Goal: Information Seeking & Learning: Learn about a topic

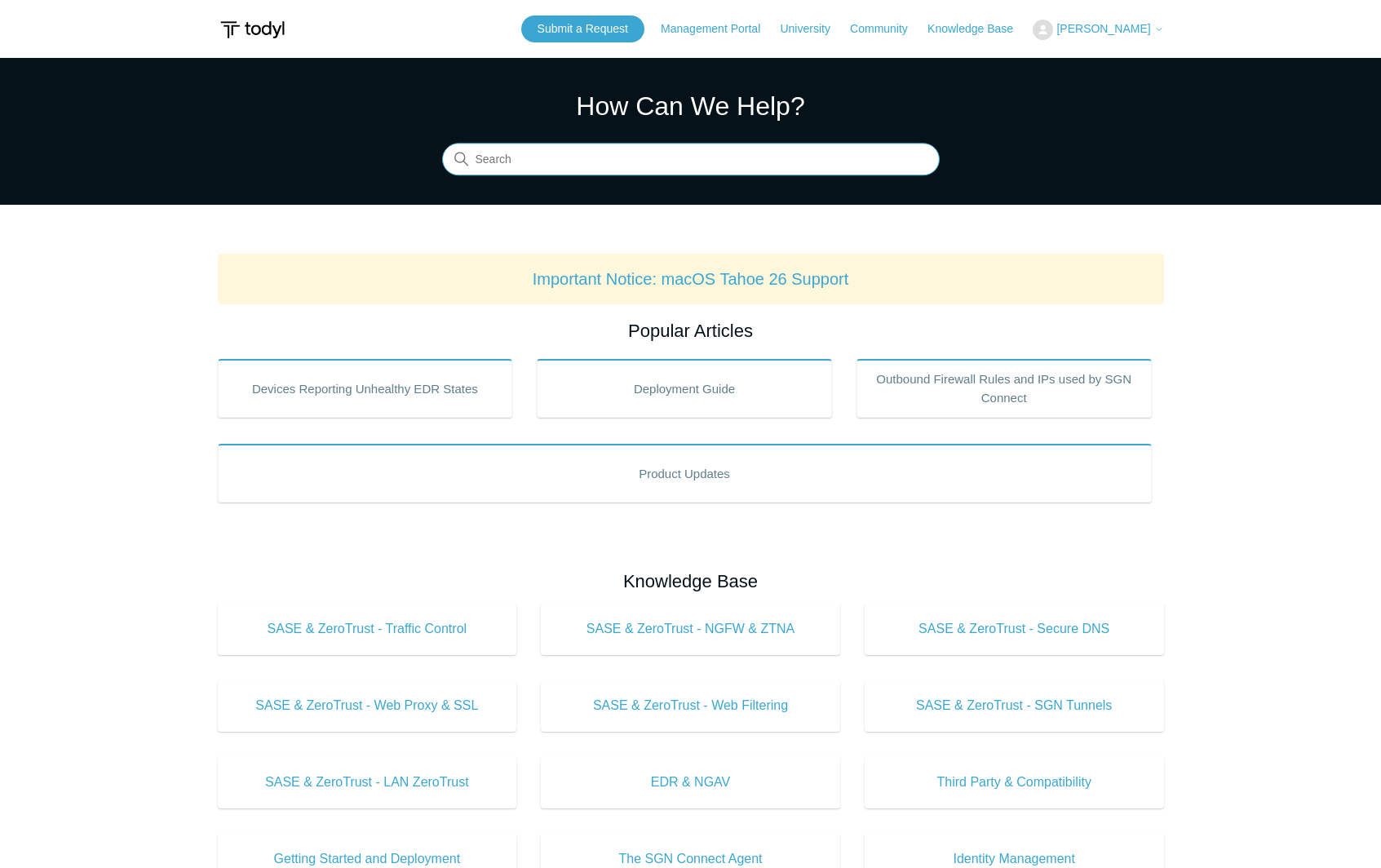
click at [622, 165] on input "Search" at bounding box center [690, 160] width 498 height 33
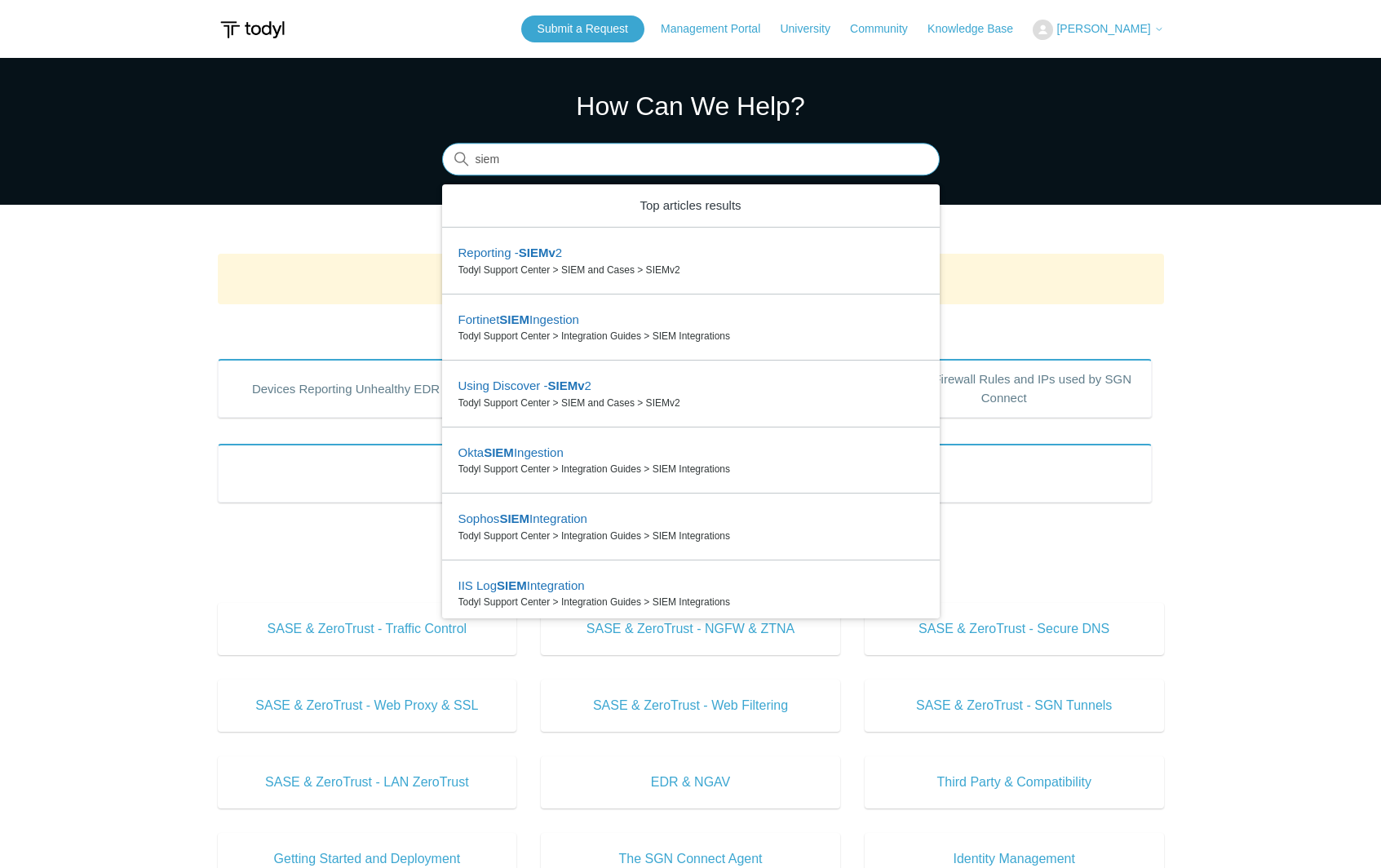
type input "siem"
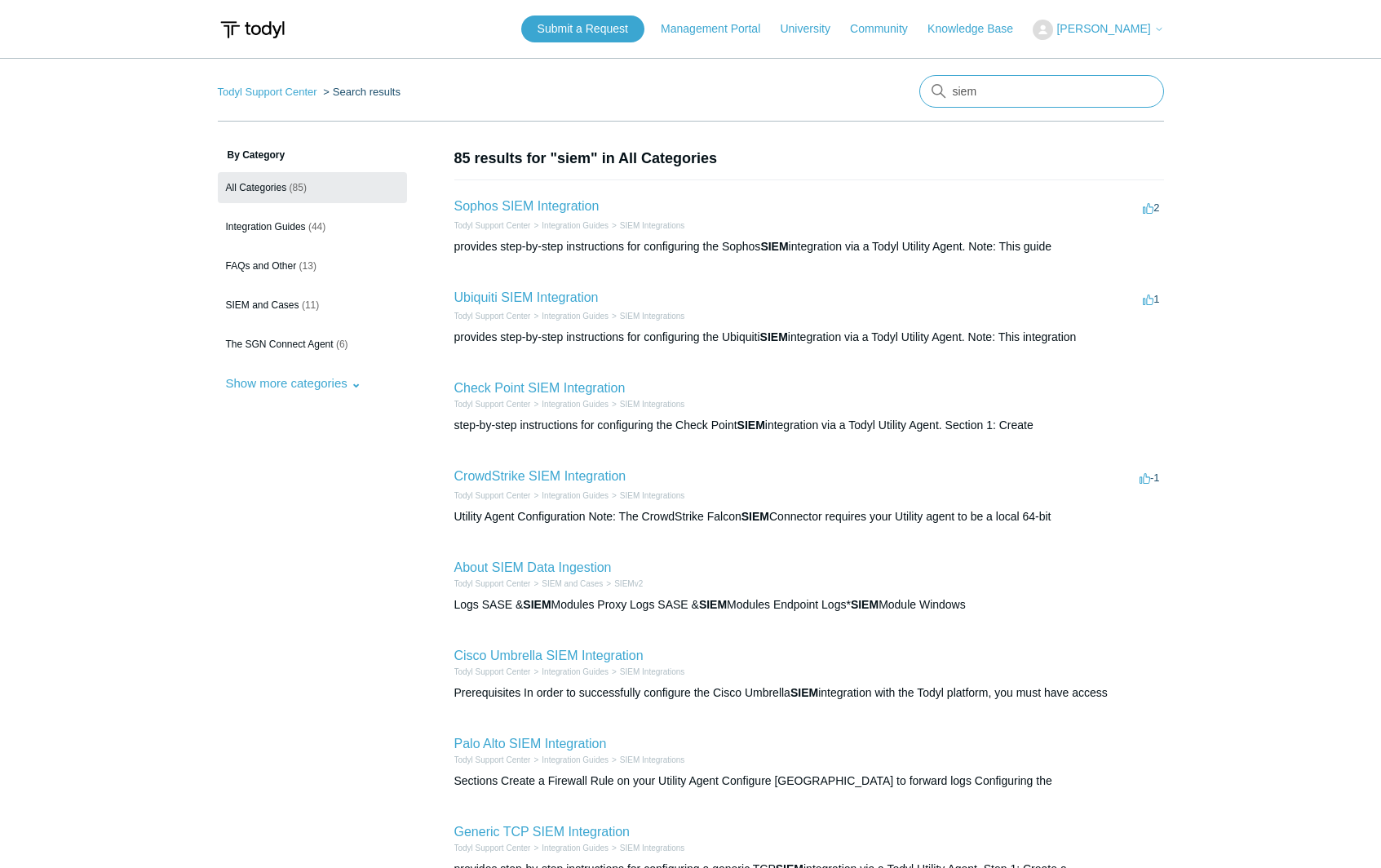
click at [970, 94] on input "siem" at bounding box center [1042, 92] width 245 height 33
type input "airtable"
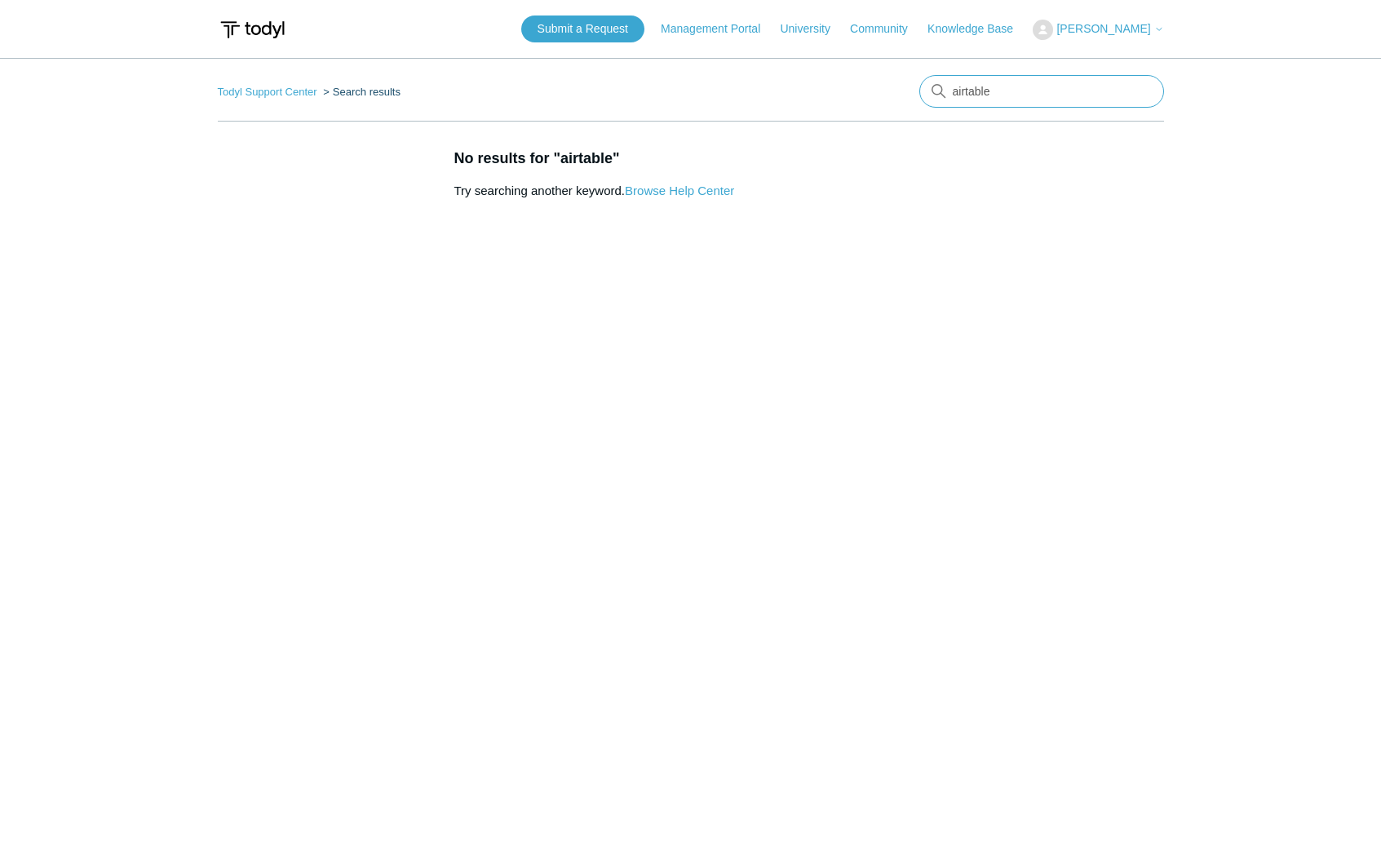
click at [994, 80] on input "airtable" at bounding box center [1042, 92] width 245 height 33
type input "generic siem"
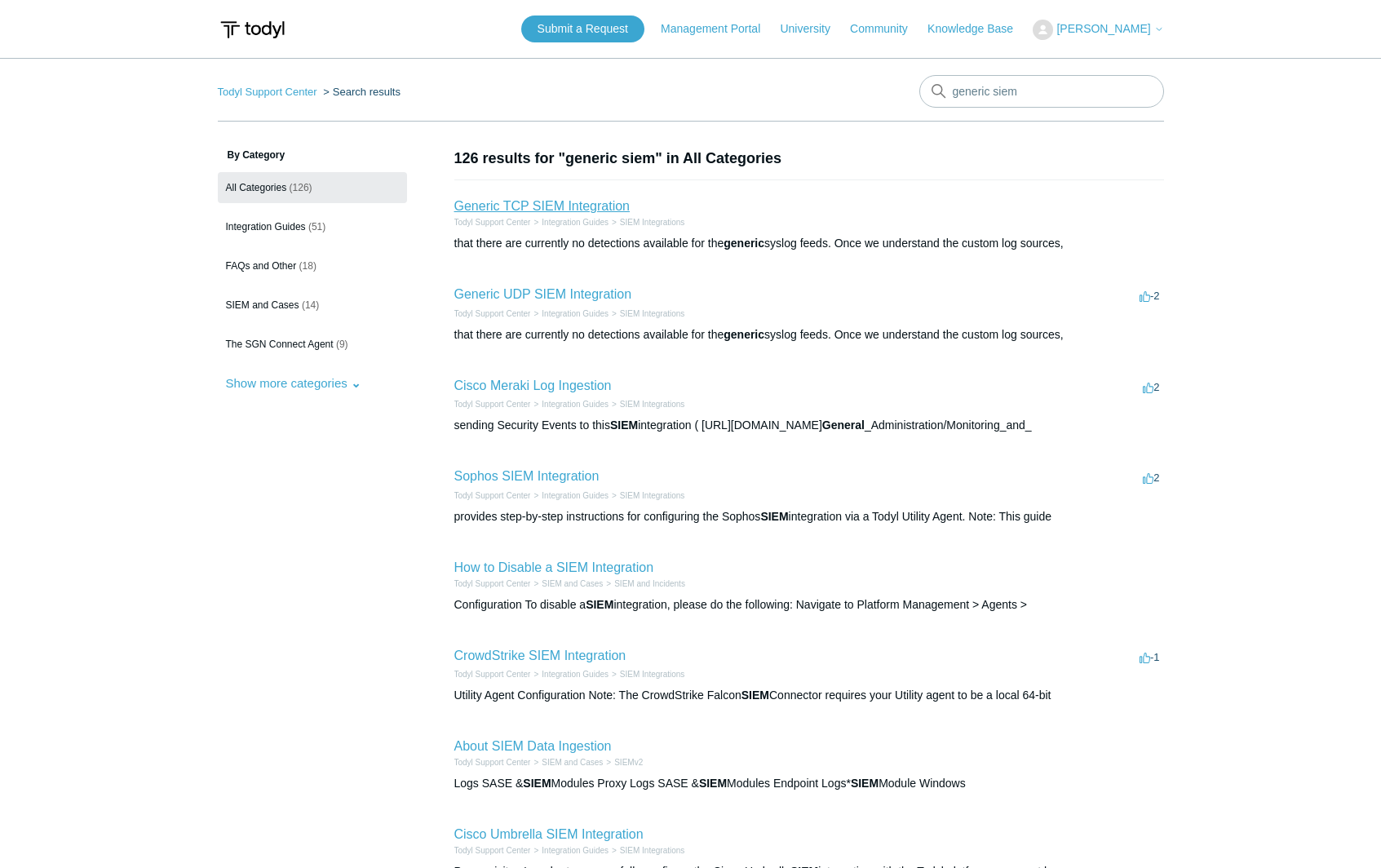
click at [577, 206] on link "Generic TCP SIEM Integration" at bounding box center [542, 205] width 176 height 14
click at [540, 294] on link "Generic UDP SIEM Integration" at bounding box center [543, 294] width 177 height 14
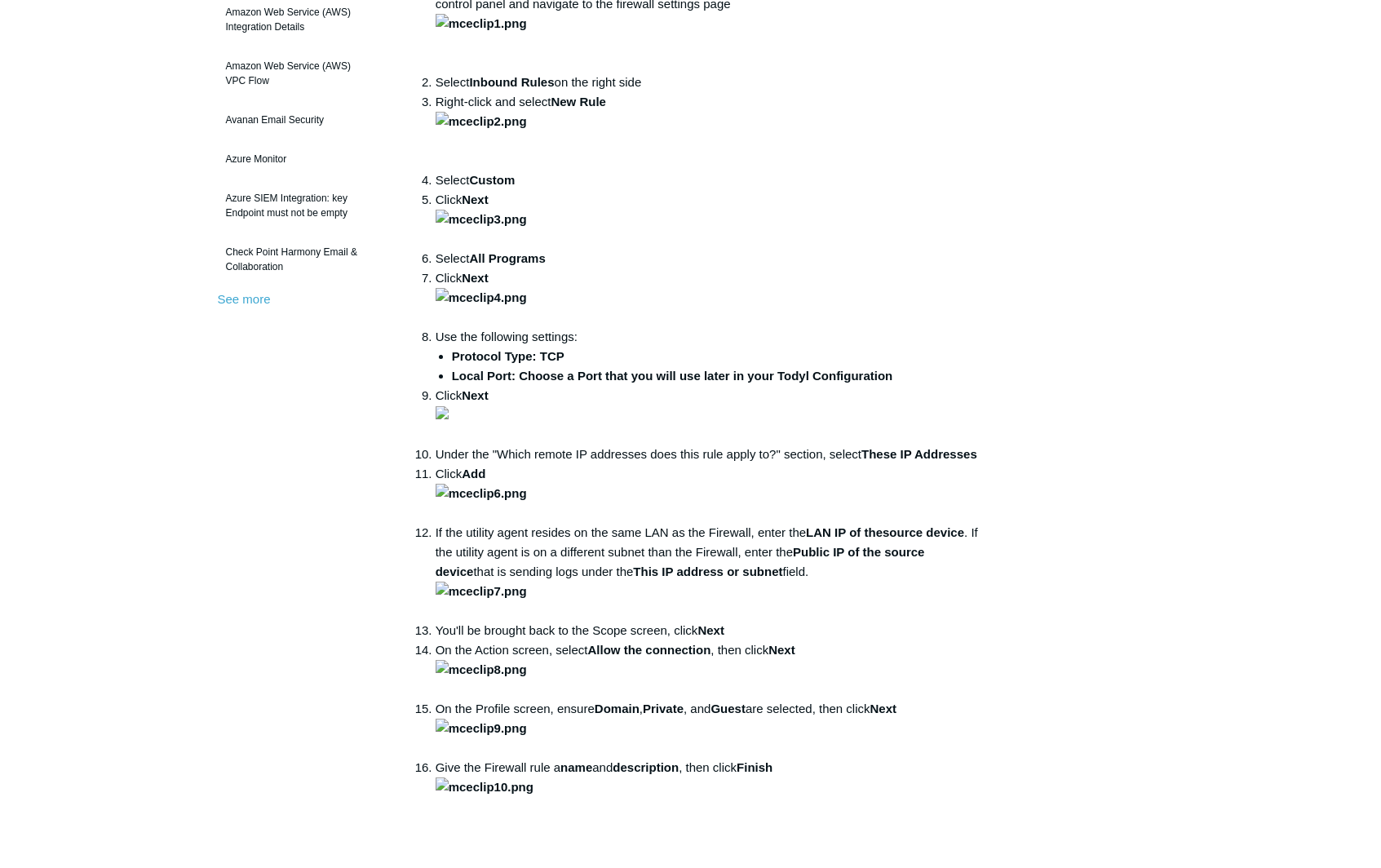
scroll to position [560, 0]
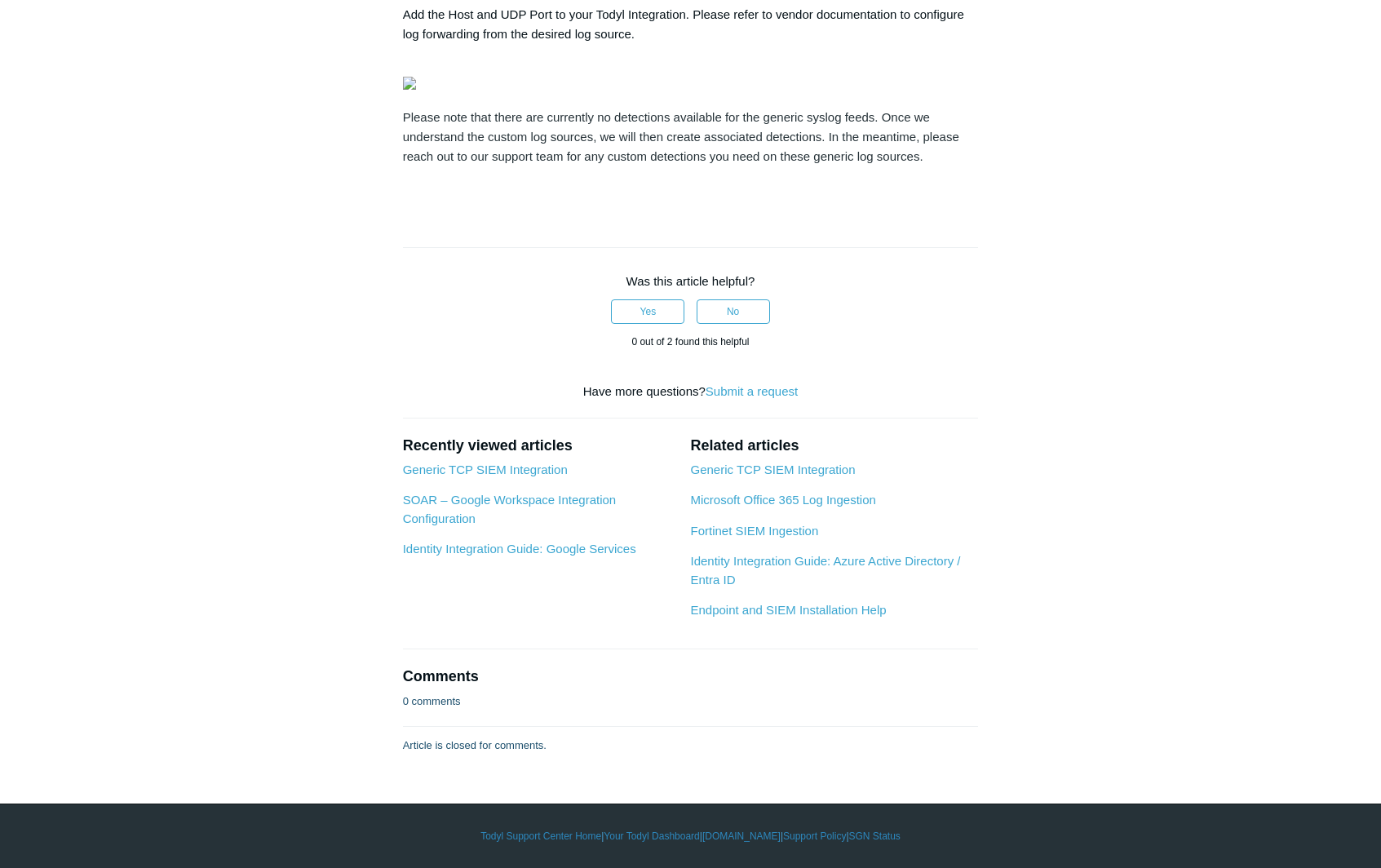
scroll to position [5579, 0]
